Goal: Register for event/course

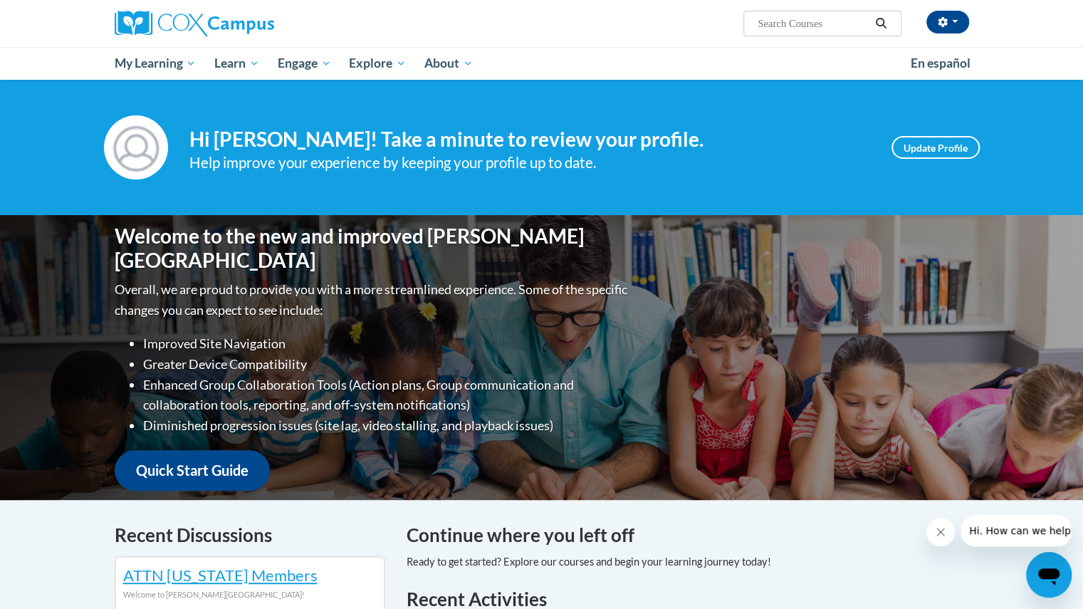
click at [518, 424] on li "Diminished progression issues (site lag, video stalling, and playback issues)" at bounding box center [387, 425] width 488 height 21
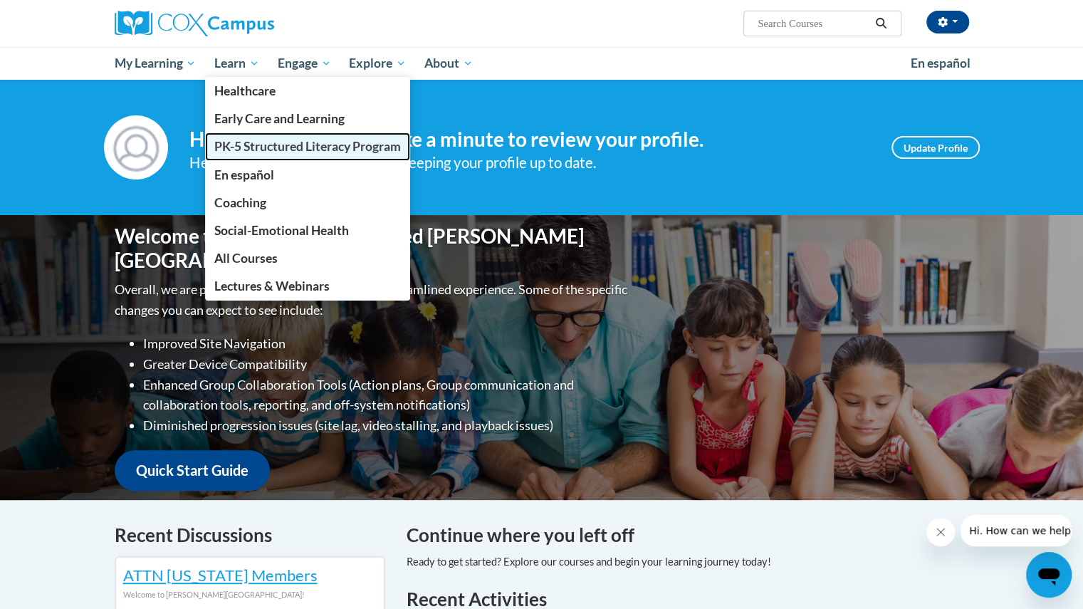
click at [284, 140] on span "PK-5 Structured Literacy Program" at bounding box center [307, 146] width 187 height 15
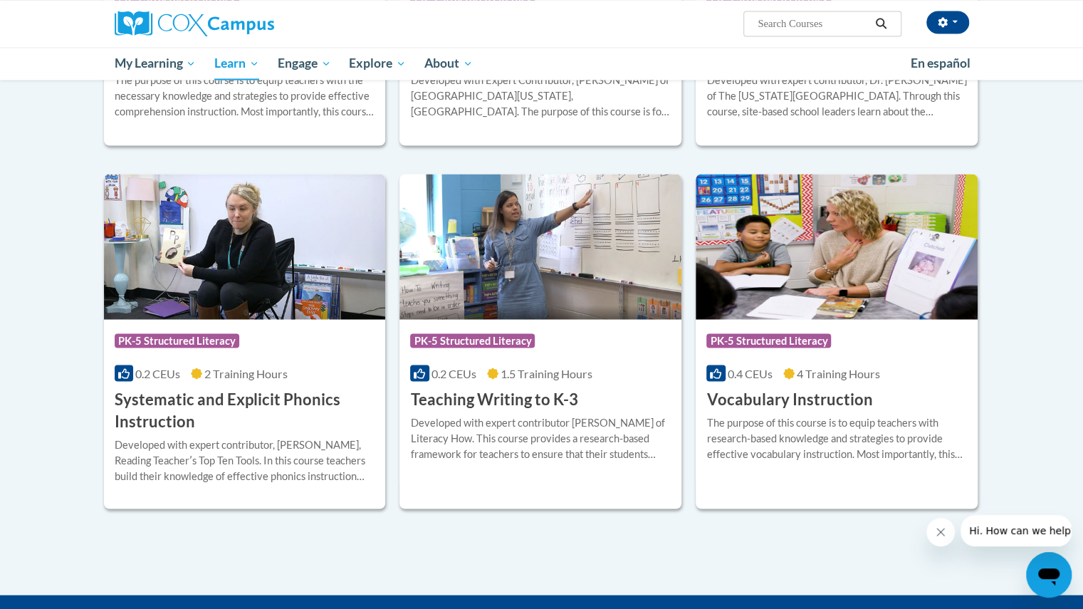
scroll to position [1444, 0]
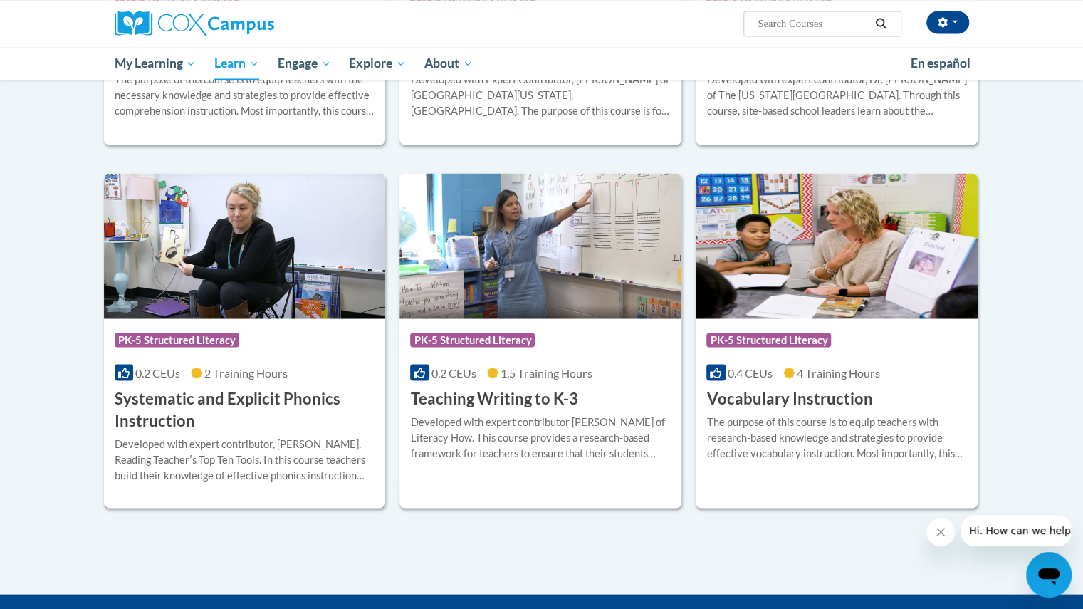
click at [279, 391] on h3 "Systematic and Explicit Phonics Instruction" at bounding box center [245, 409] width 261 height 44
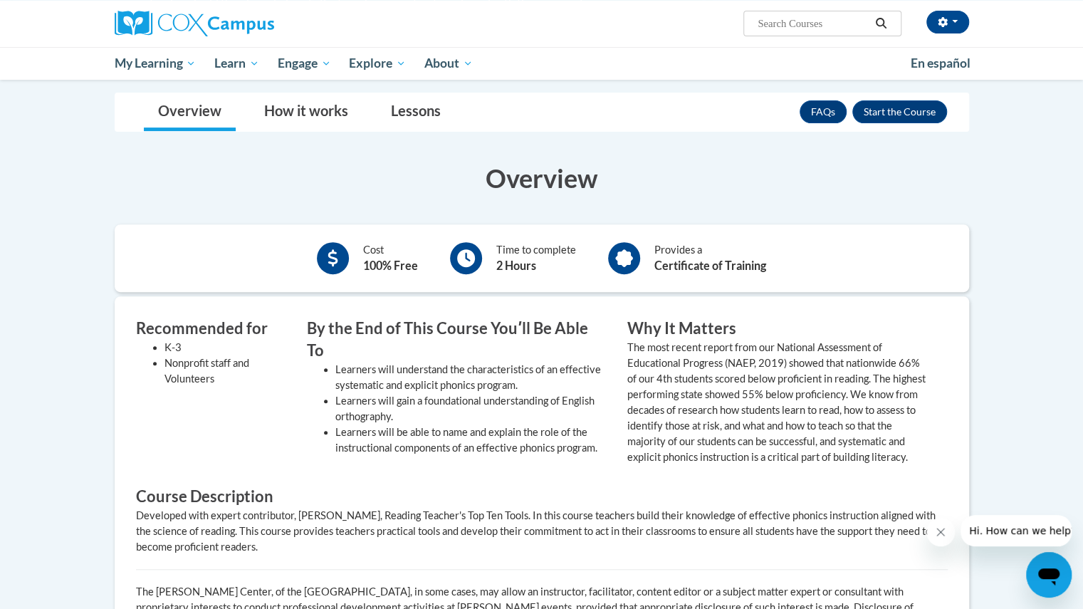
scroll to position [250, 0]
click at [888, 109] on button "Enroll" at bounding box center [899, 112] width 95 height 23
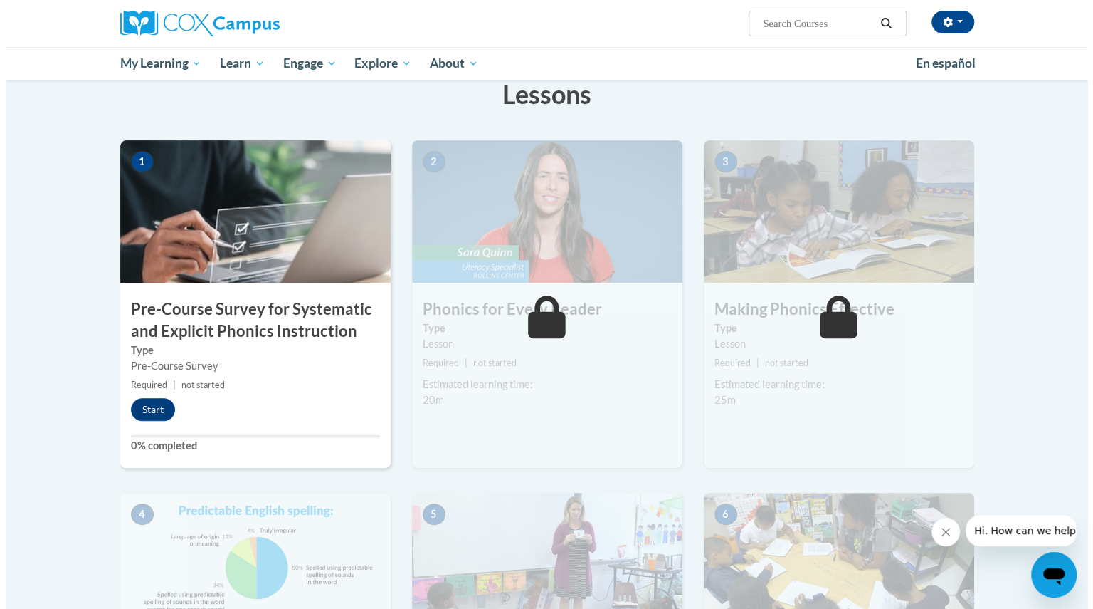
scroll to position [253, 0]
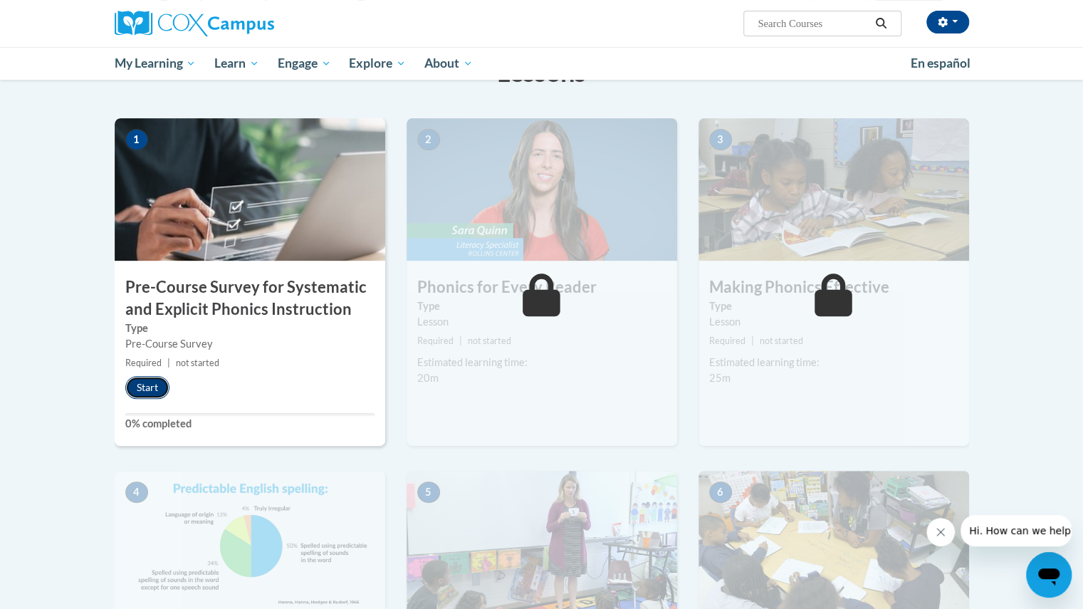
click at [156, 389] on button "Start" at bounding box center [147, 387] width 44 height 23
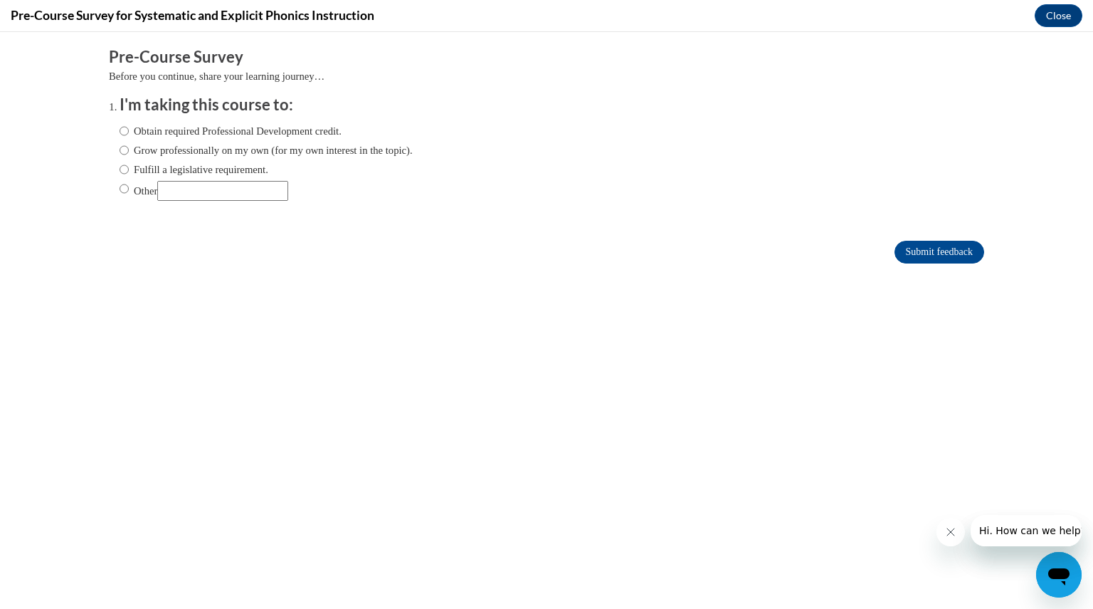
scroll to position [0, 0]
click at [120, 164] on input "Fulfill a legislative requirement." at bounding box center [124, 170] width 9 height 16
radio input "true"
click at [895, 253] on input "Submit feedback" at bounding box center [940, 252] width 90 height 23
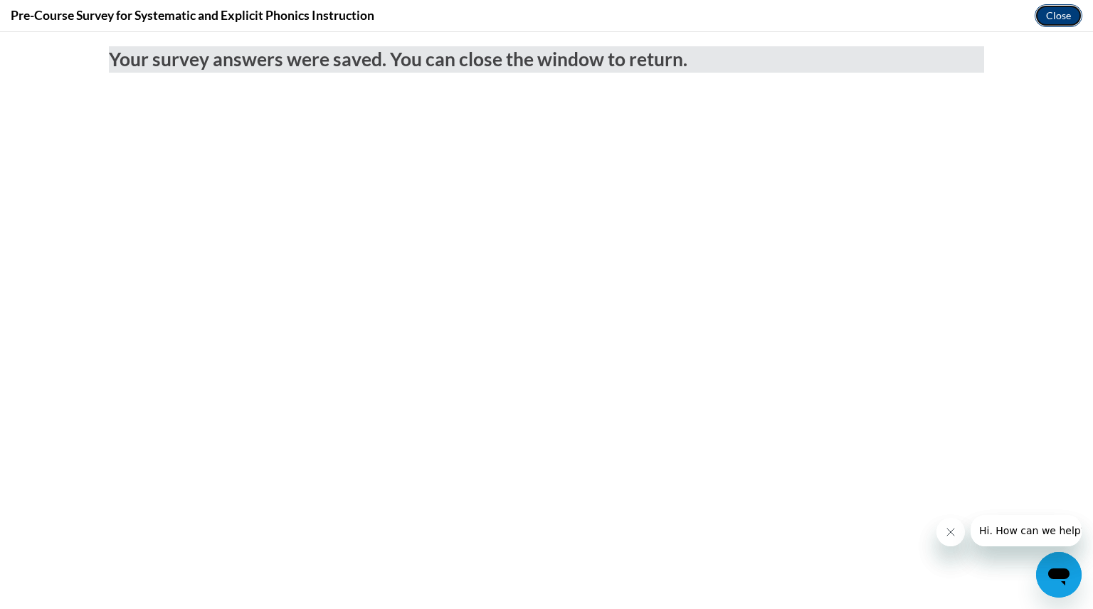
click at [1054, 12] on button "Close" at bounding box center [1059, 15] width 48 height 23
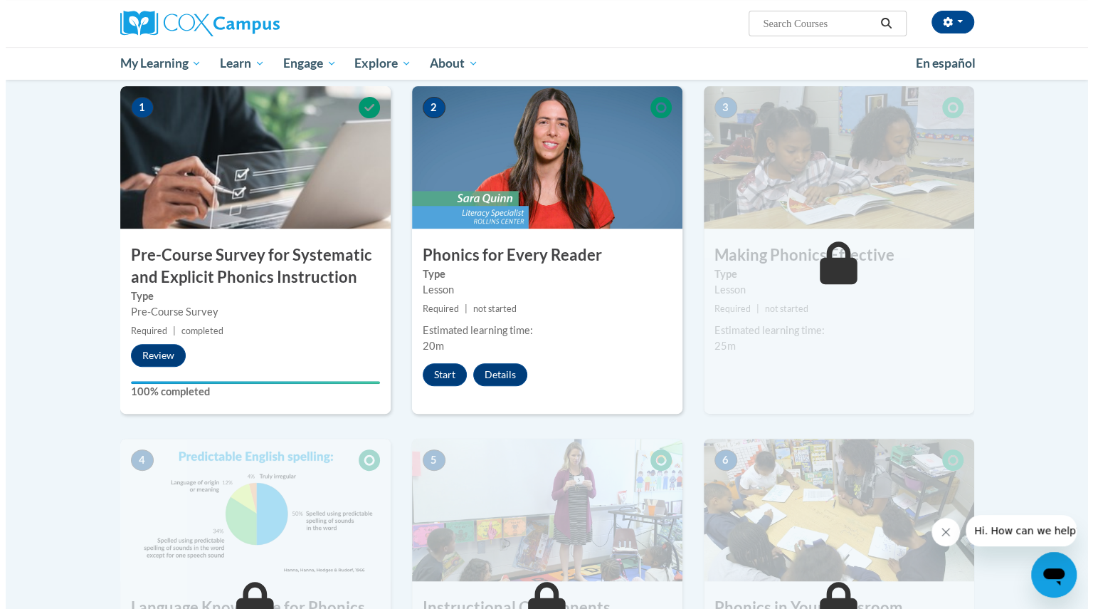
scroll to position [284, 0]
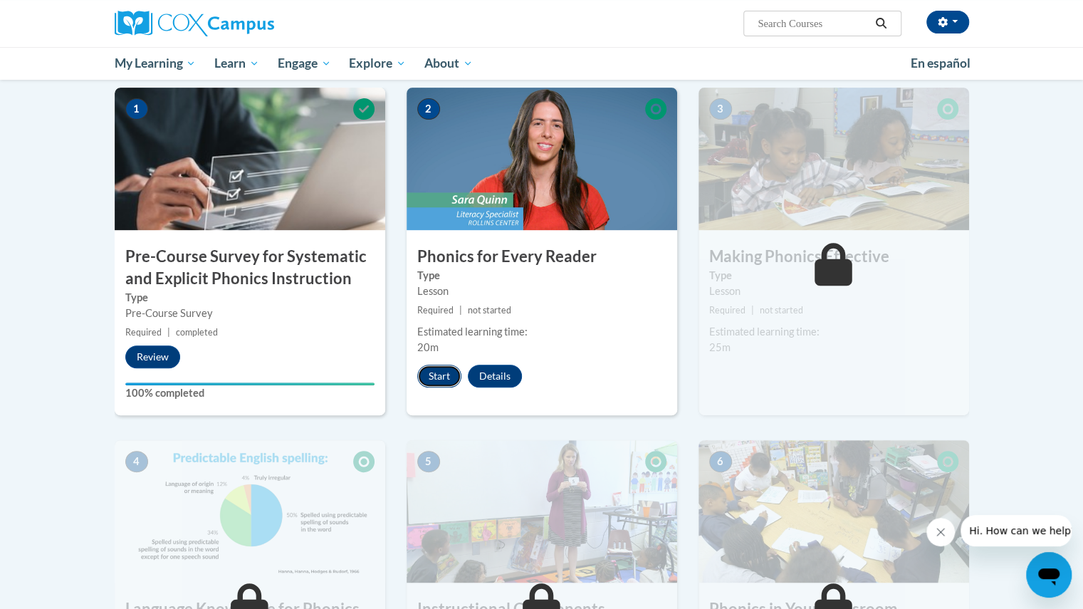
click at [430, 377] on button "Start" at bounding box center [439, 375] width 44 height 23
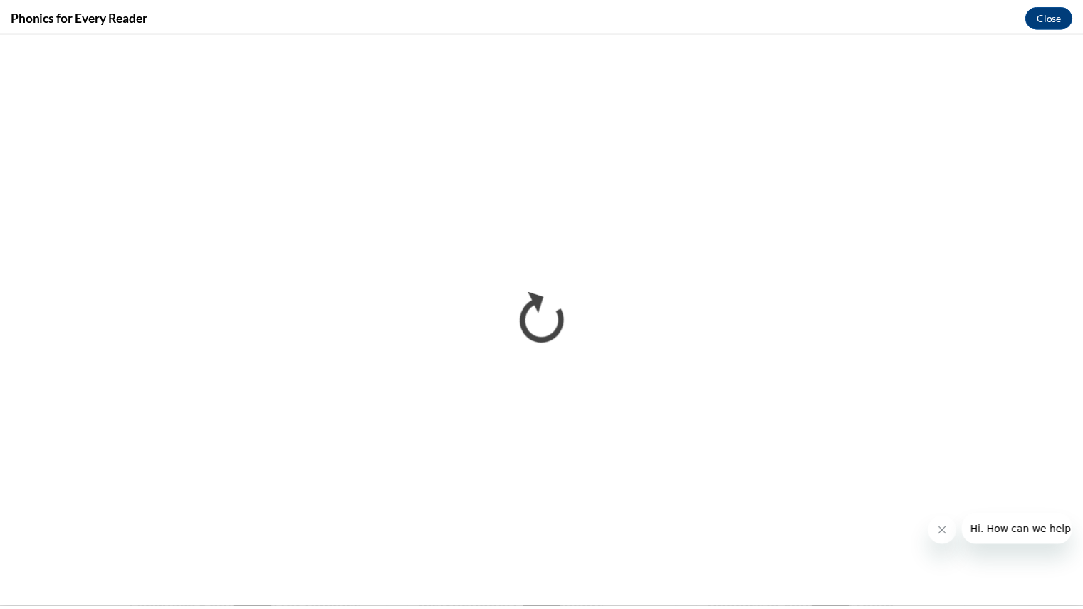
scroll to position [0, 0]
